Goal: Find specific page/section: Find specific page/section

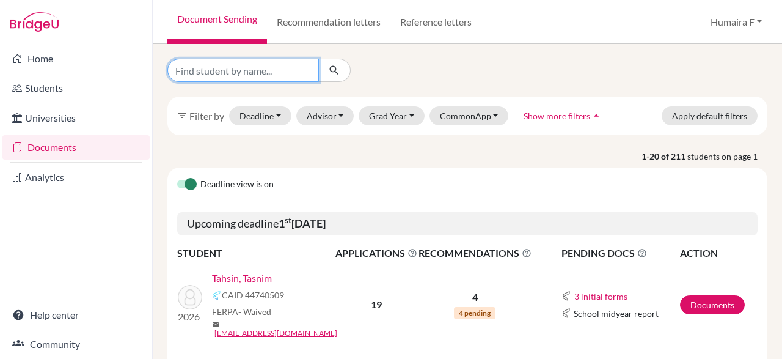
click at [251, 65] on input "Find student by name..." at bounding box center [243, 70] width 152 height 23
type input "prottoyee"
click button "submit" at bounding box center [334, 70] width 32 height 23
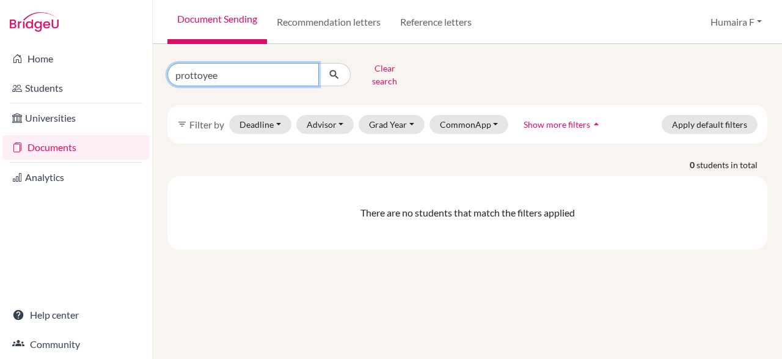
click at [200, 70] on input "prottoyee" at bounding box center [243, 74] width 152 height 23
type input "protoyee"
click button "submit" at bounding box center [334, 74] width 32 height 23
click at [220, 71] on input "protoyee" at bounding box center [243, 74] width 152 height 23
type input "prottoye"
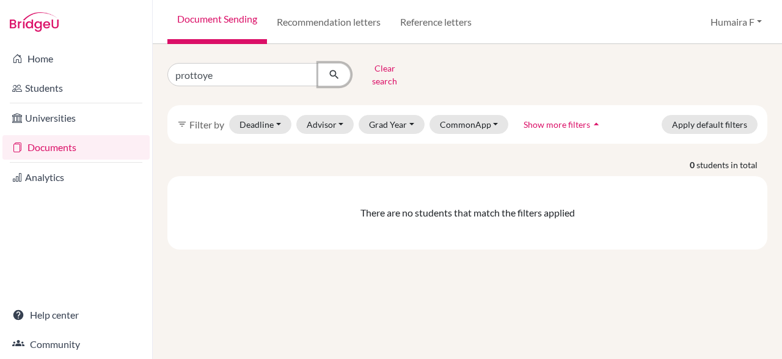
click at [334, 68] on icon "submit" at bounding box center [334, 74] width 12 height 12
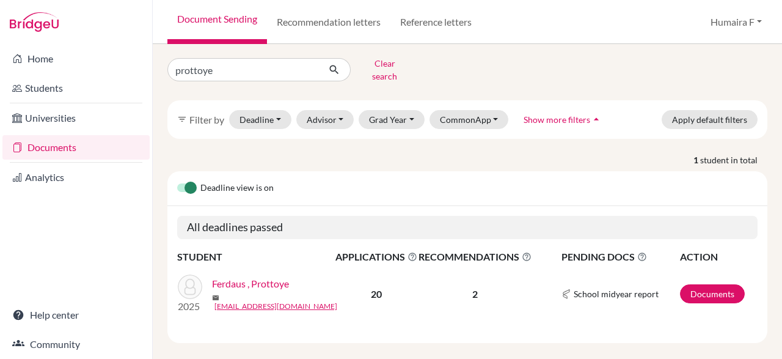
scroll to position [9, 0]
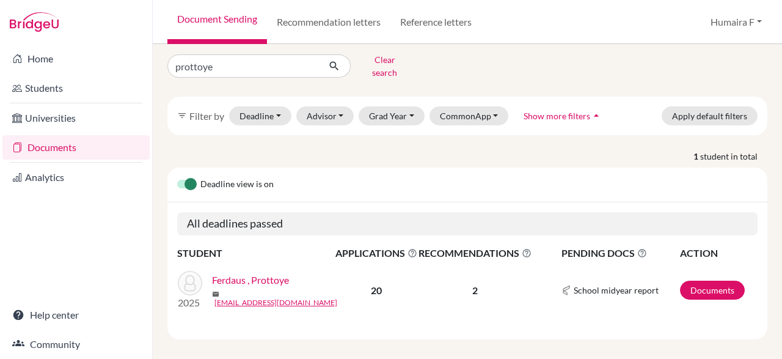
click at [244, 278] on link "Ferdaus , Prottoye" at bounding box center [250, 280] width 77 height 15
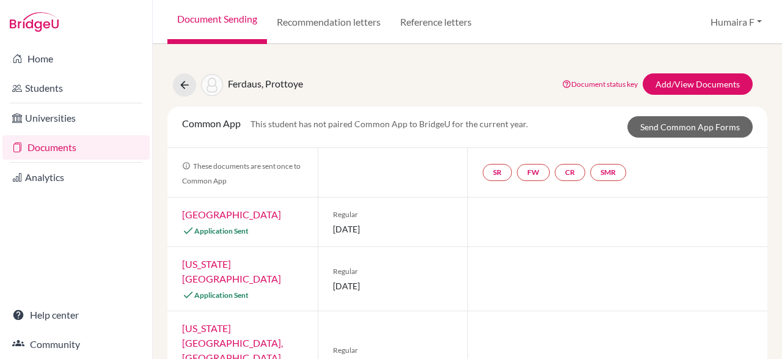
click at [241, 180] on div "These documents are sent once to Common App" at bounding box center [242, 172] width 150 height 49
